Goal: Check status: Check status

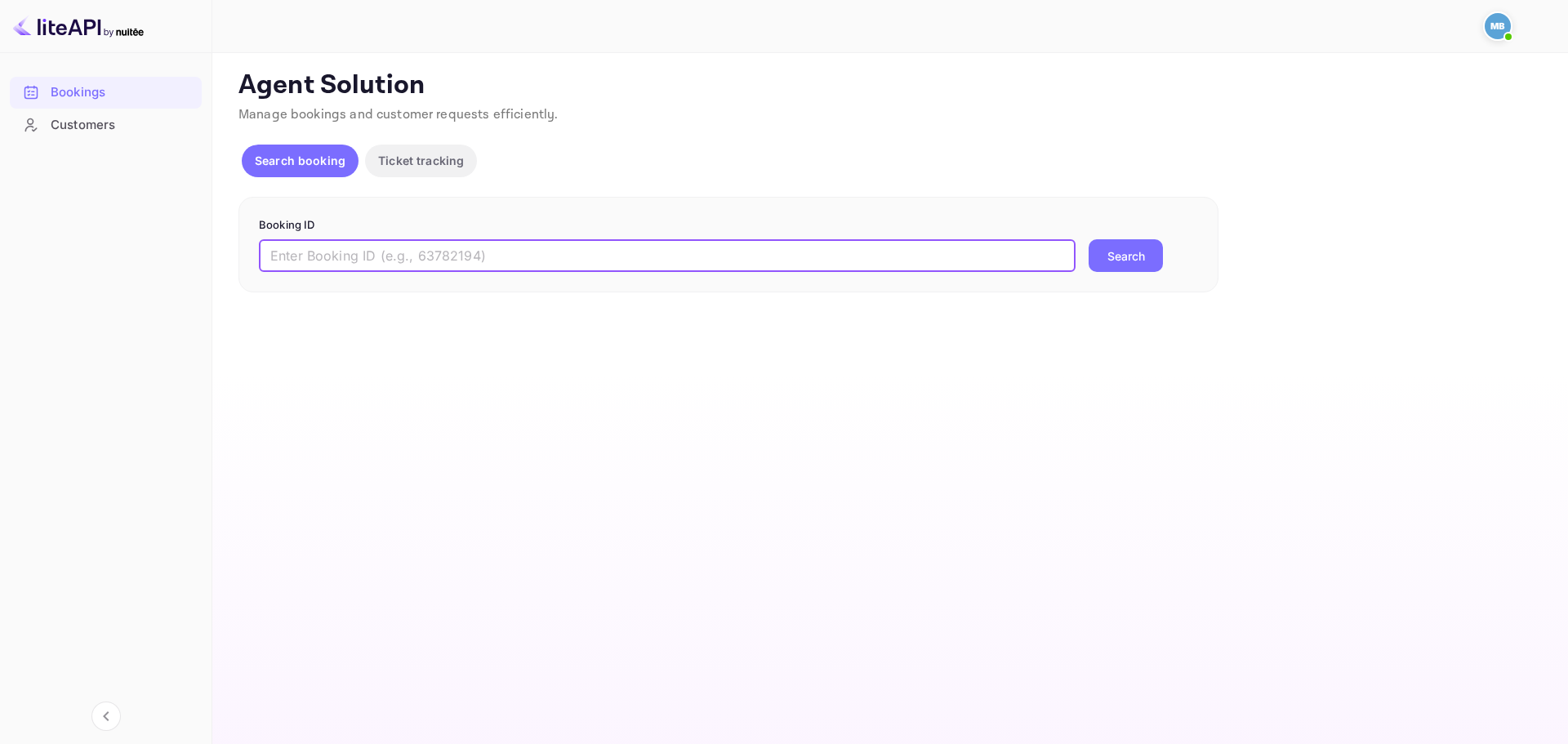
click at [564, 258] on input "text" at bounding box center [667, 255] width 817 height 33
type input "c5vfR4tbg"
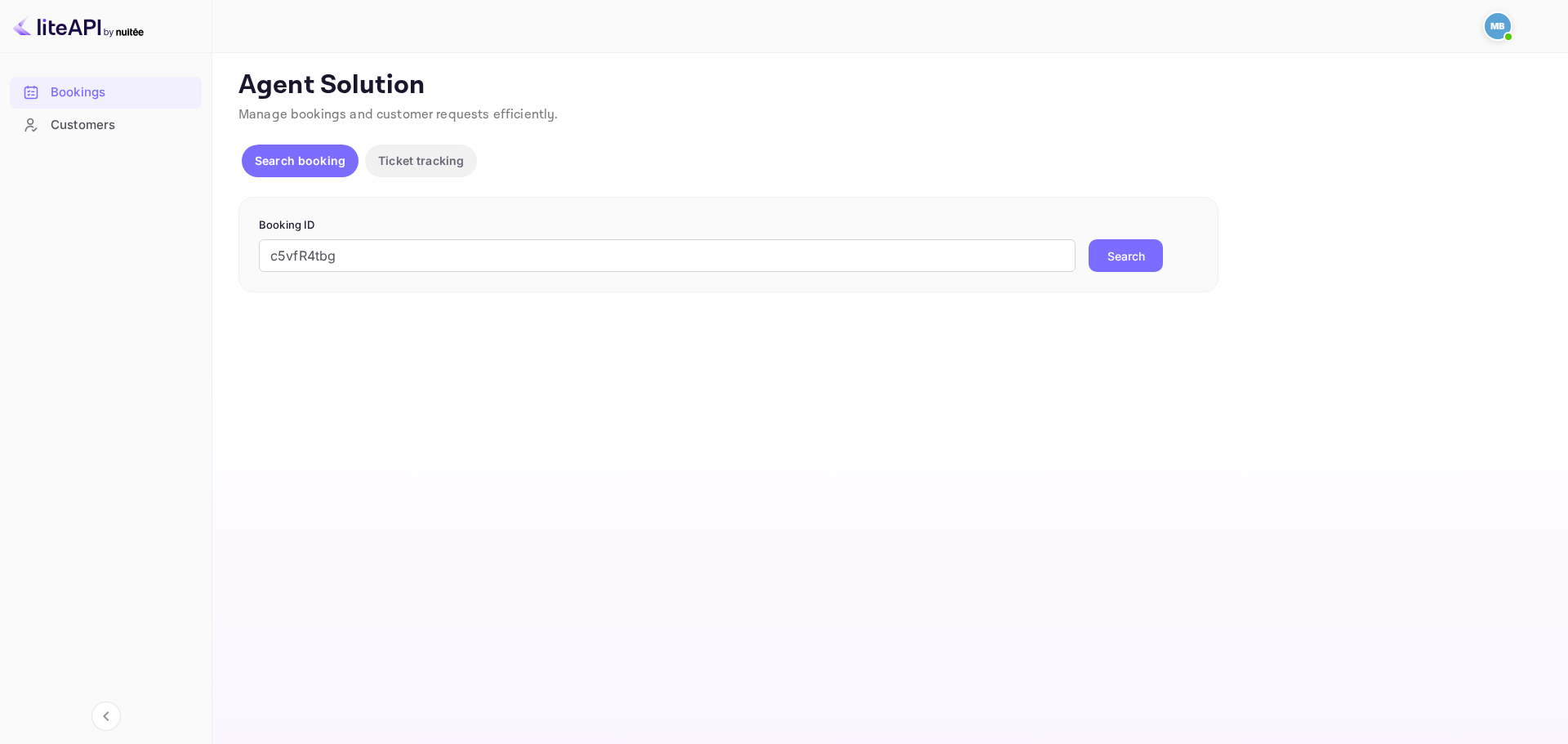
click at [1138, 270] on button "Search" at bounding box center [1126, 255] width 74 height 33
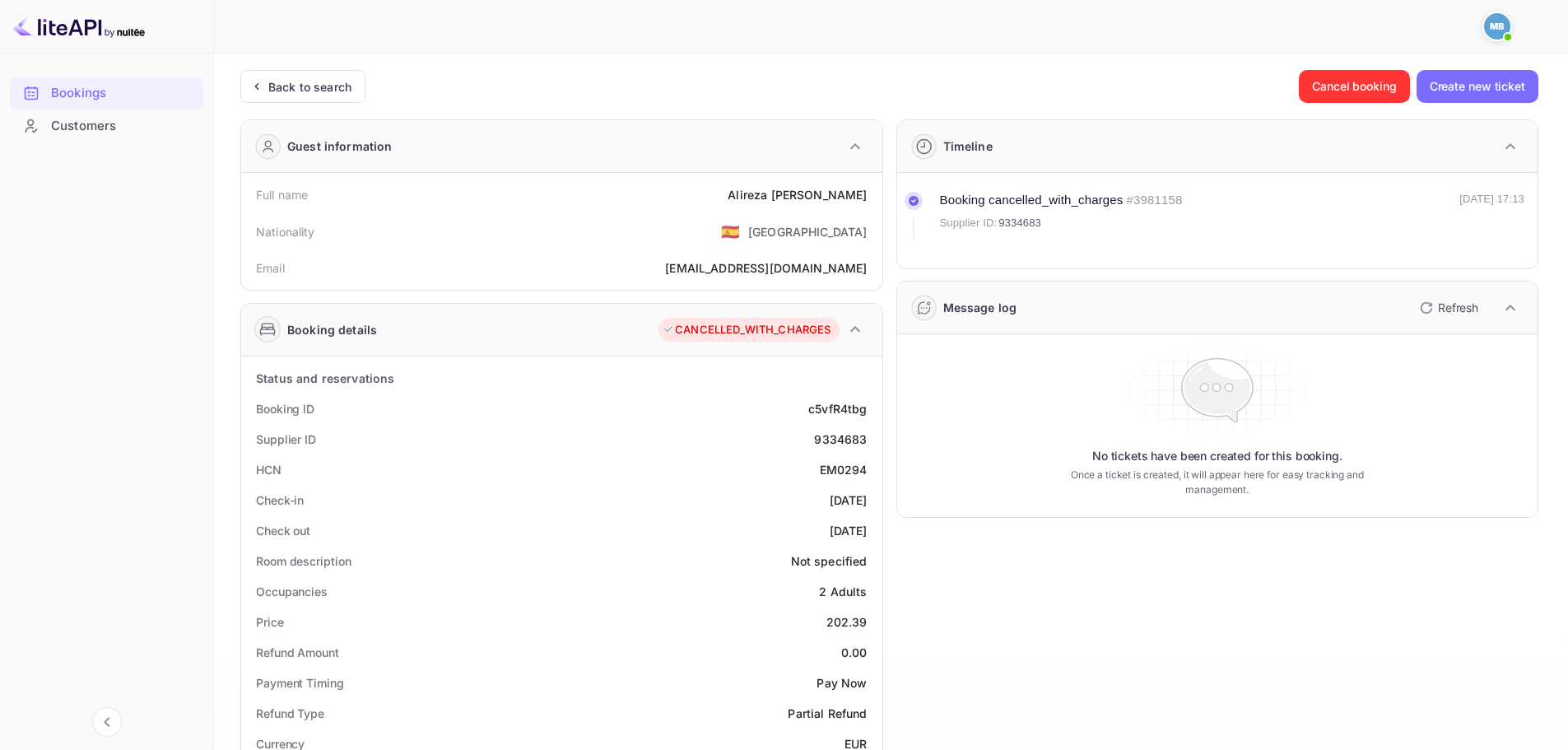
click at [850, 436] on div "9334683" at bounding box center [840, 439] width 52 height 17
copy div "9334683"
click at [840, 438] on div "9334683" at bounding box center [840, 439] width 52 height 17
click at [840, 437] on div "9334683" at bounding box center [840, 439] width 52 height 17
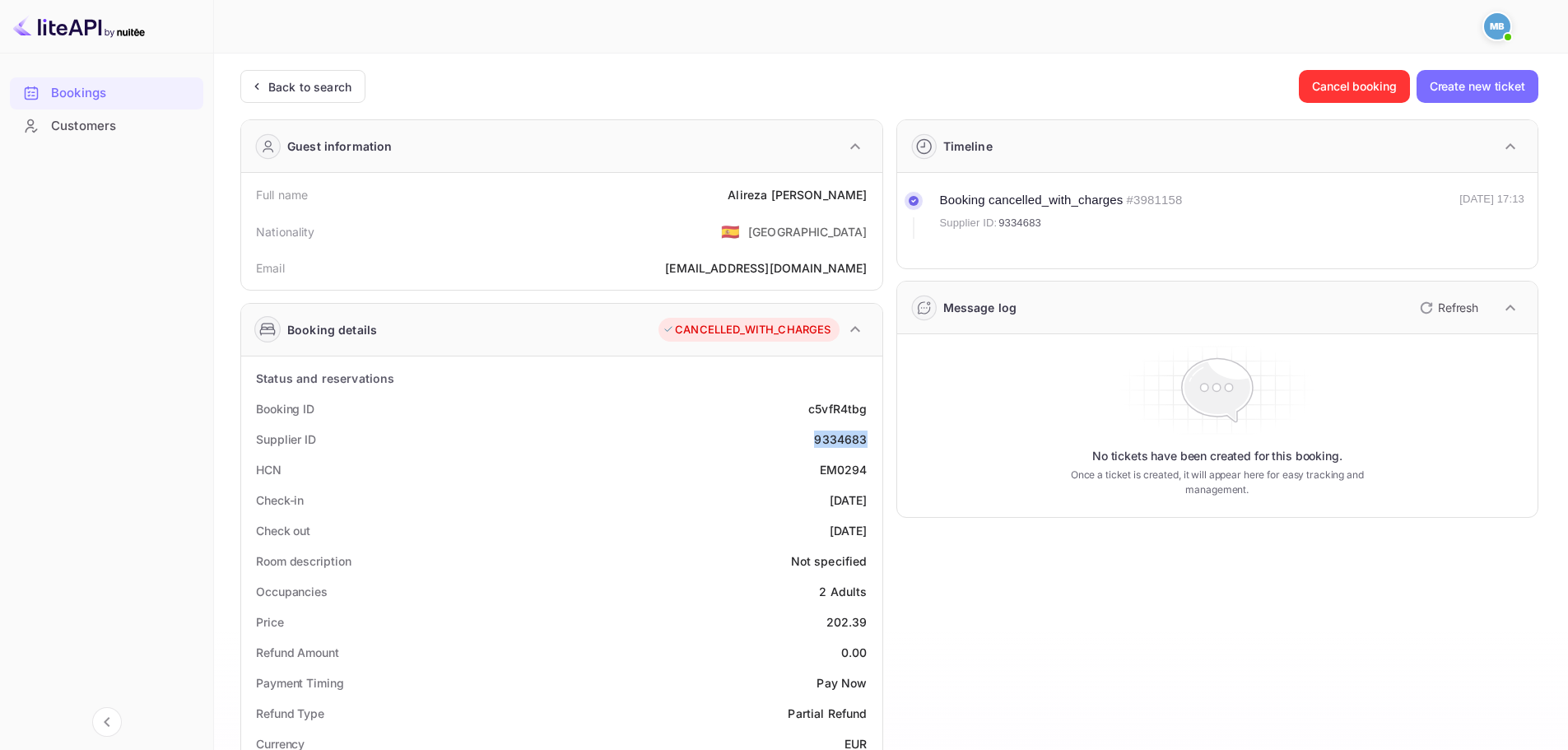
copy div "9334683"
click at [859, 438] on div "9334683" at bounding box center [840, 439] width 52 height 17
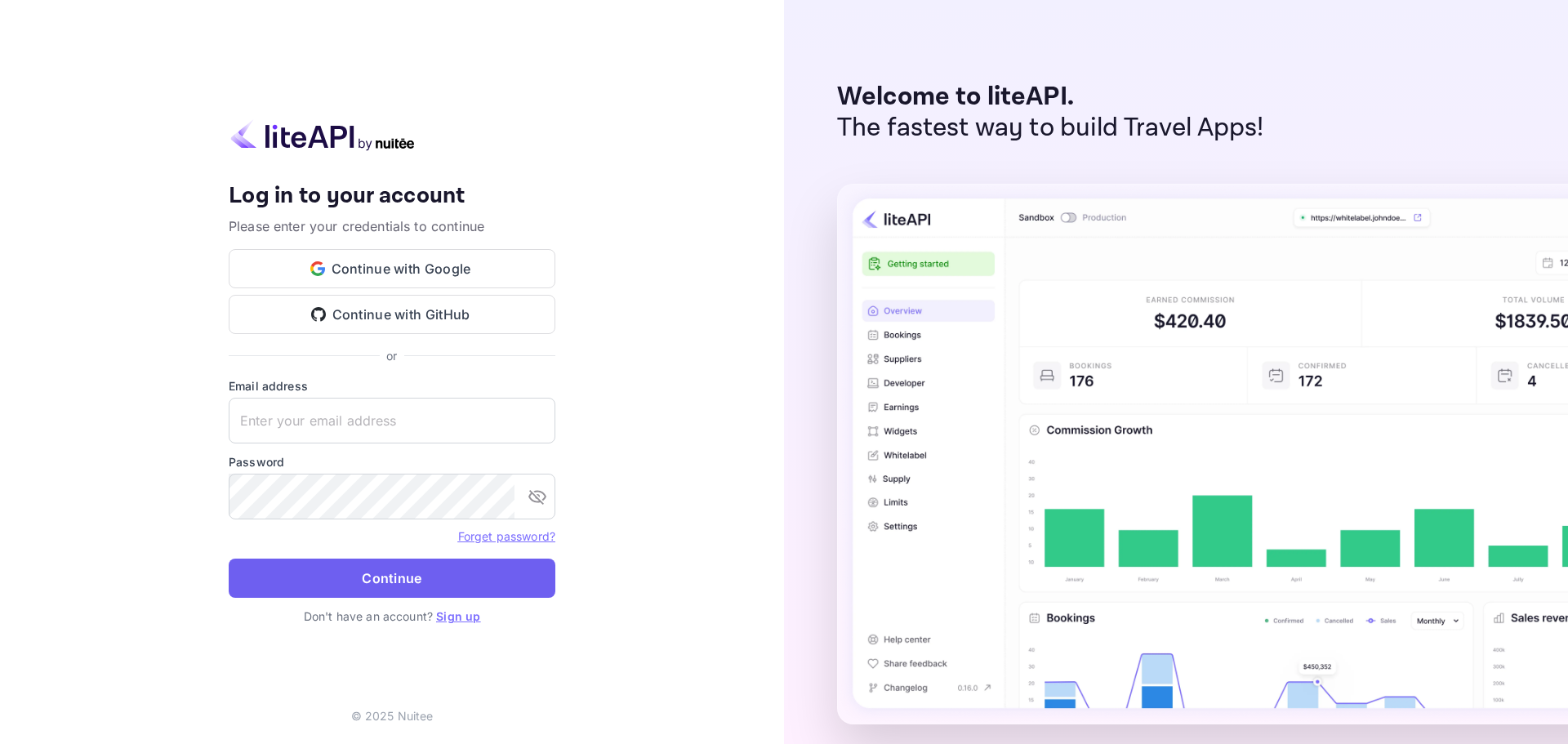
type input "[PERSON_NAME][EMAIL_ADDRESS][DOMAIN_NAME]"
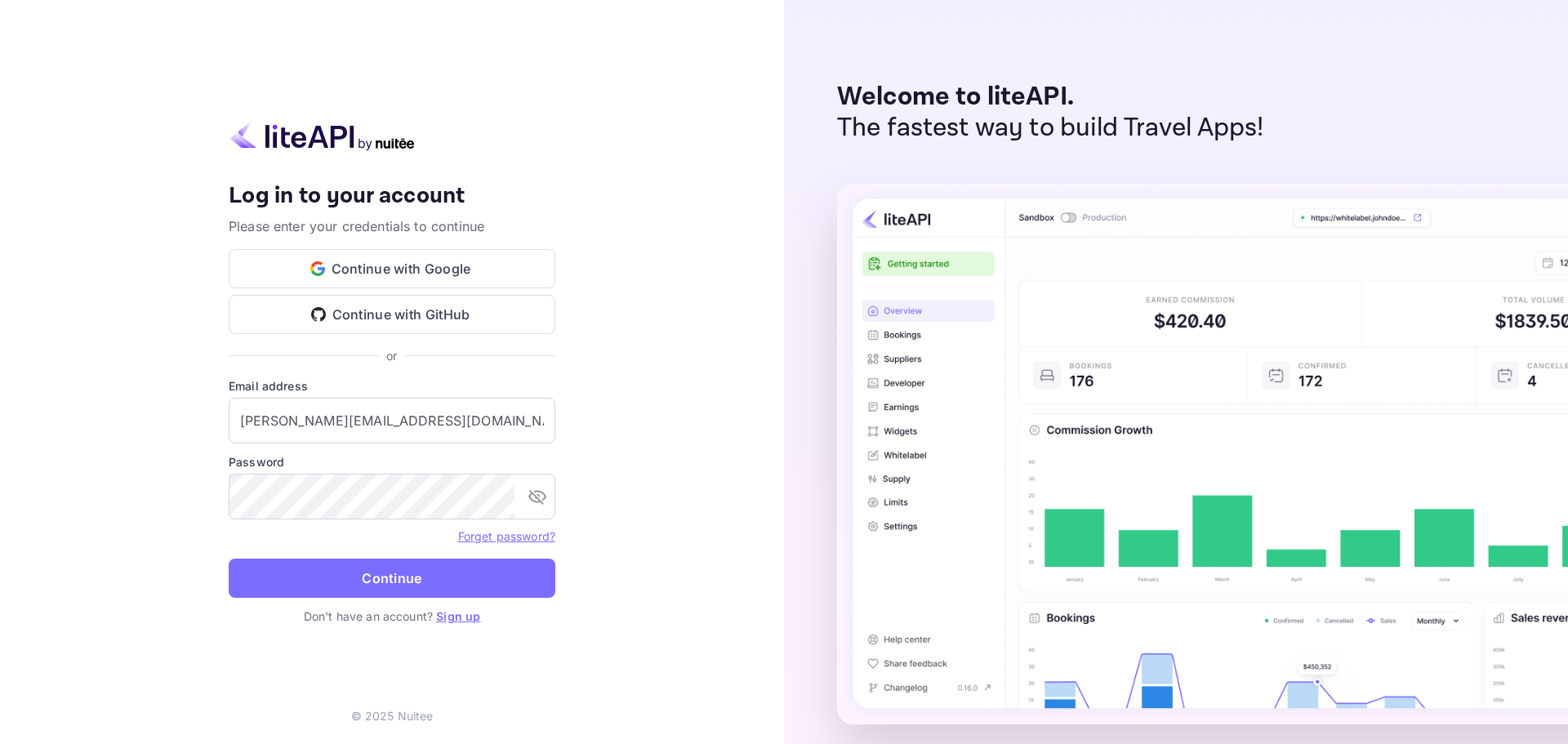
click at [393, 584] on button "Continue" at bounding box center [391, 578] width 327 height 39
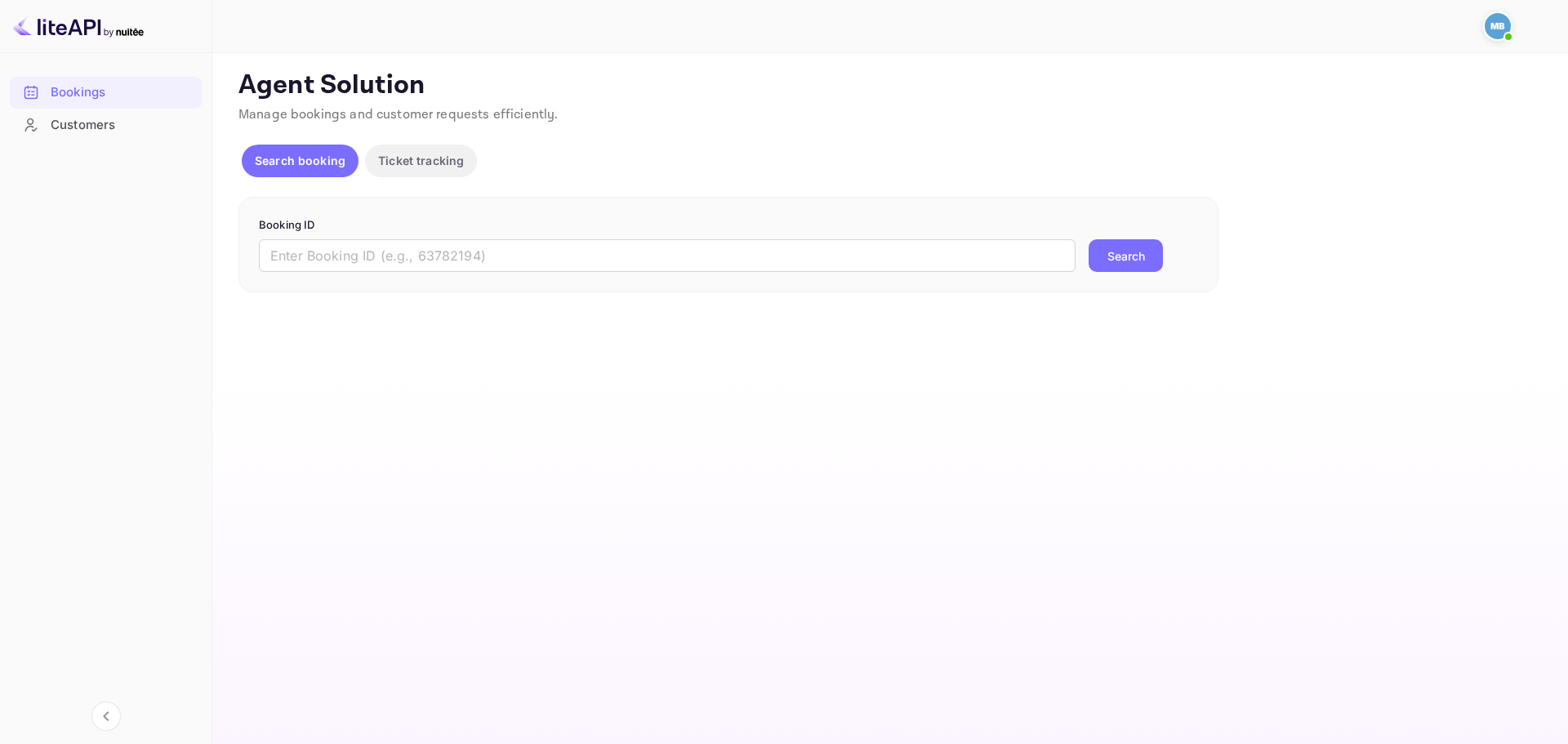
click at [427, 238] on form "Booking ID ​ Search" at bounding box center [729, 244] width 940 height 56
click at [428, 246] on input "text" at bounding box center [667, 255] width 817 height 33
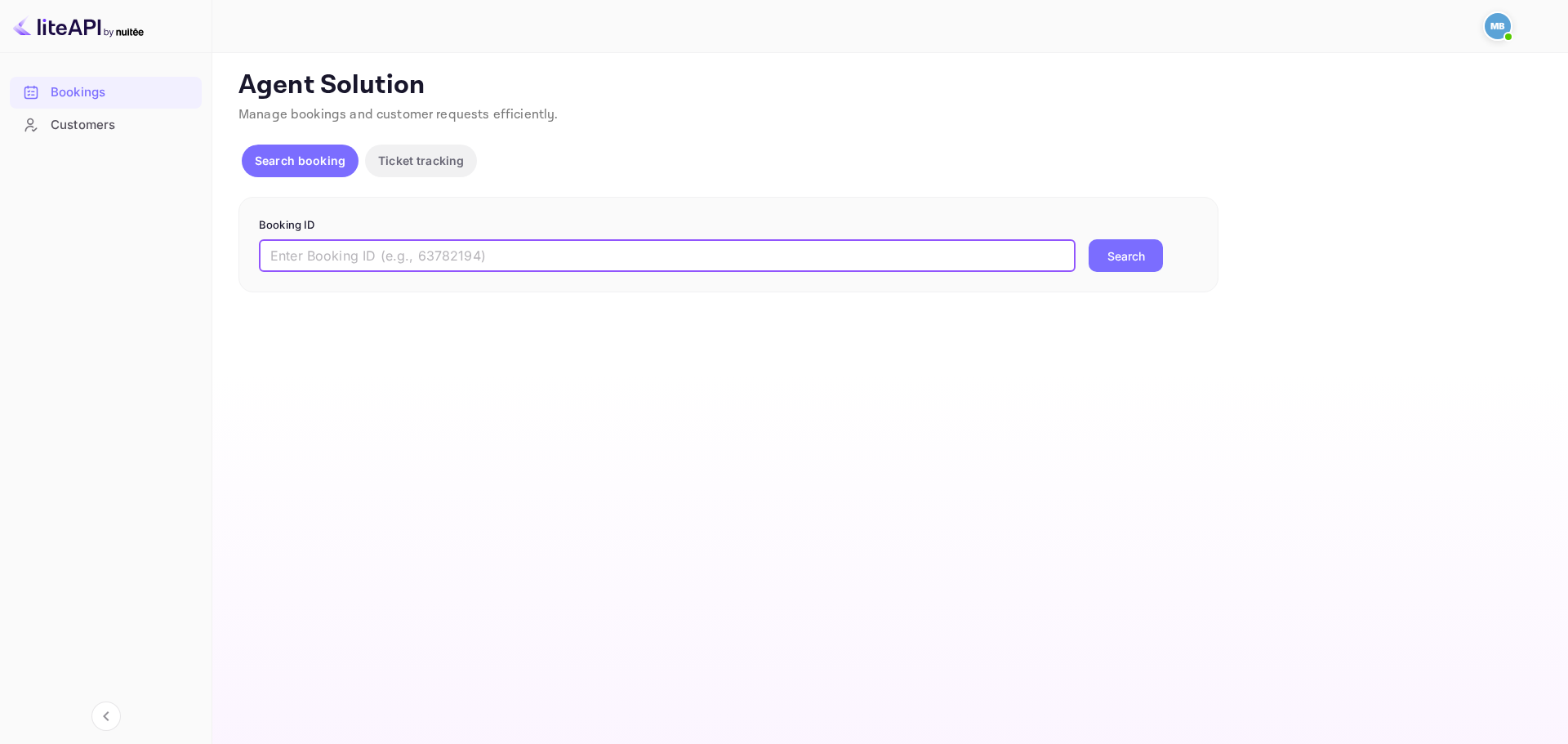
paste input "NTT_4Fq5Z"
type input "NTT_4Fq5Z"
click at [1129, 262] on button "Search" at bounding box center [1126, 255] width 74 height 33
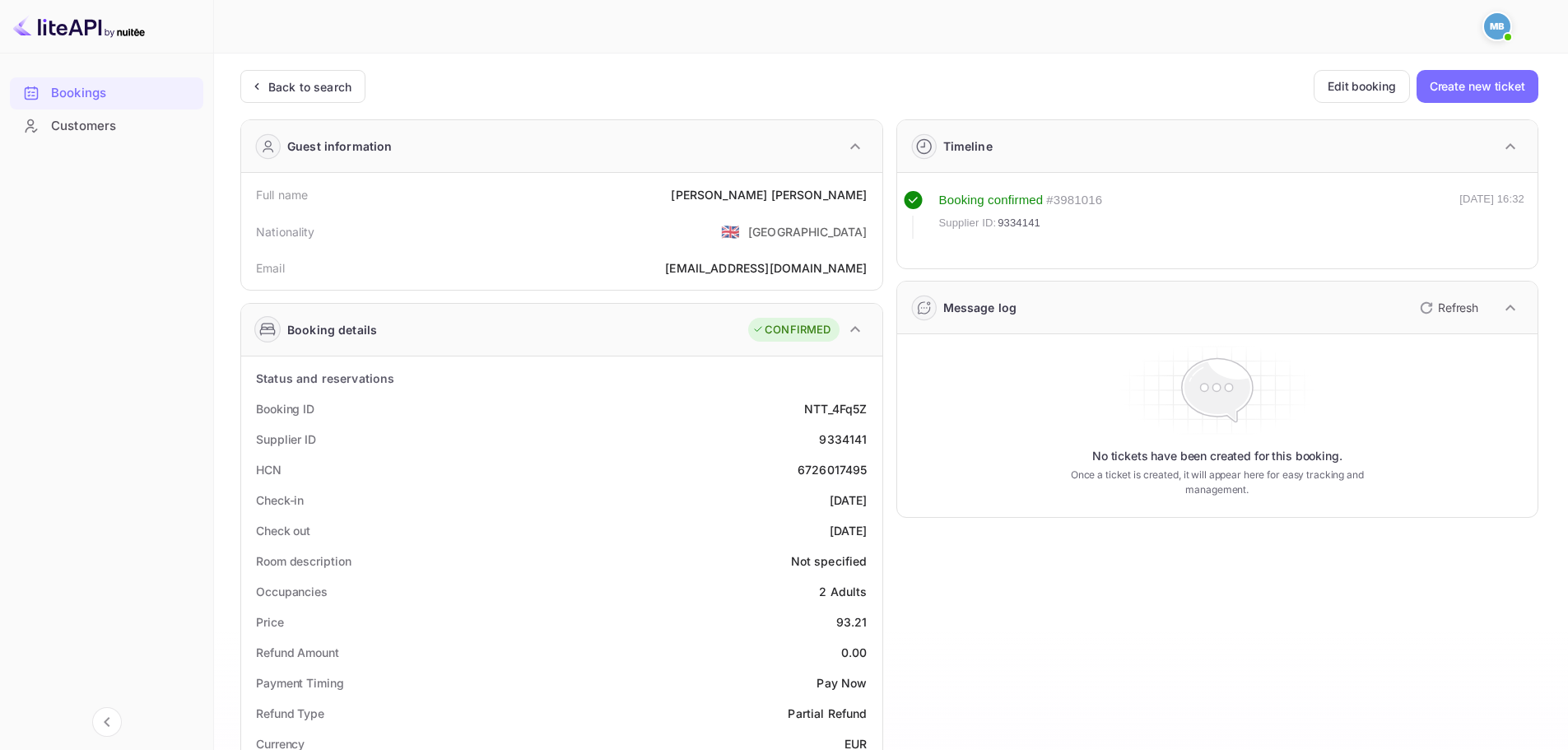
click at [850, 449] on div "Supplier ID 9334141" at bounding box center [561, 439] width 628 height 30
click at [853, 435] on div "9334141" at bounding box center [843, 439] width 48 height 17
copy div "9334141"
